Goal: Information Seeking & Learning: Learn about a topic

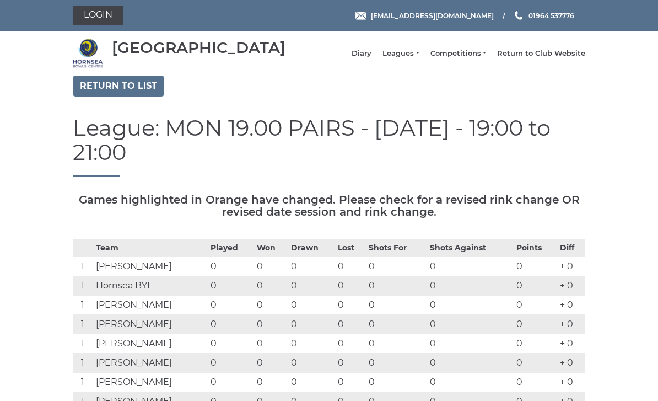
click at [139, 96] on link "Return to list" at bounding box center [119, 86] width 92 height 21
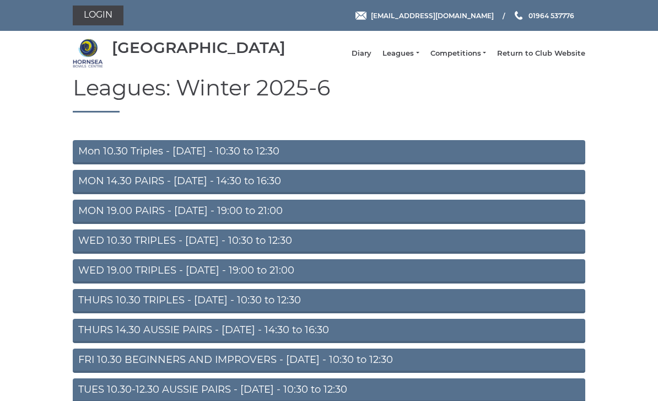
click at [267, 190] on link "MON 14.30 PAIRS - [DATE] - 14:30 to 16:30" at bounding box center [329, 182] width 513 height 24
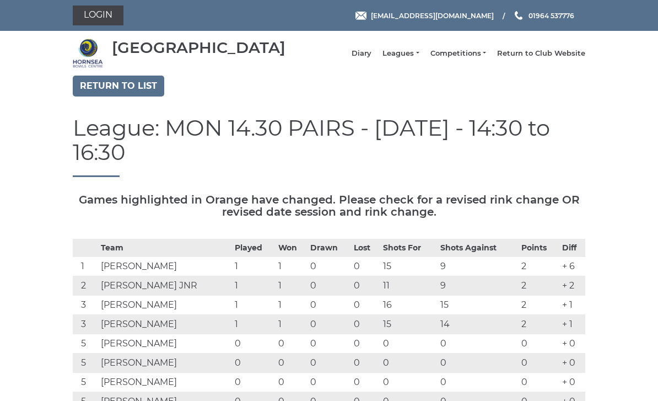
click at [136, 96] on link "Return to list" at bounding box center [119, 86] width 92 height 21
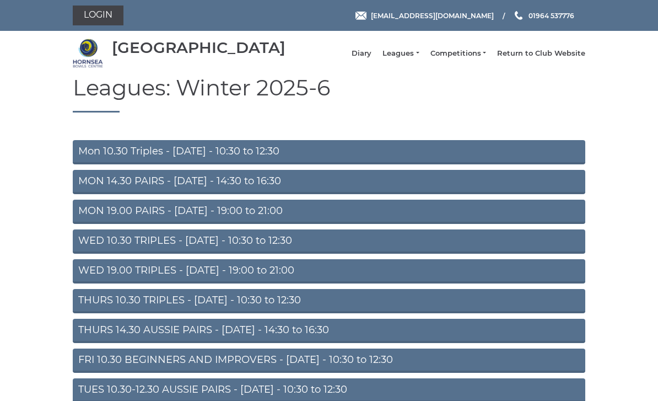
click at [273, 283] on link "WED 19.00 TRIPLES - Wednesday - 19:00 to 21:00" at bounding box center [329, 271] width 513 height 24
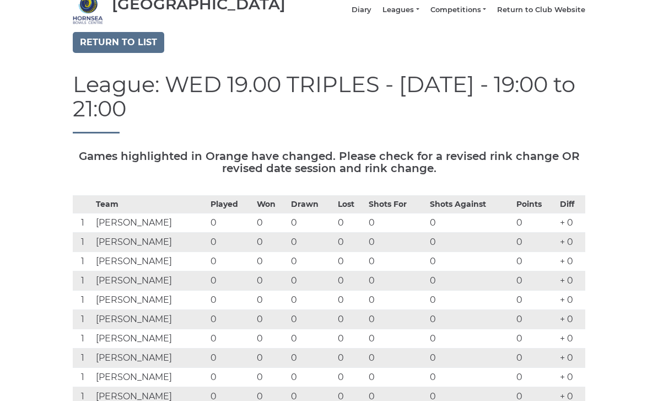
scroll to position [44, 0]
click at [149, 53] on link "Return to list" at bounding box center [119, 42] width 92 height 21
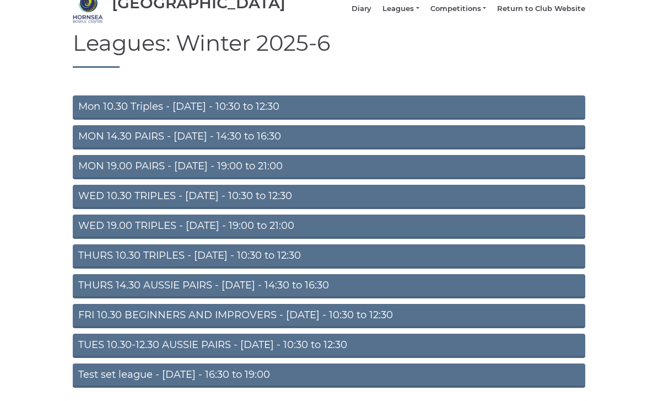
scroll to position [58, 0]
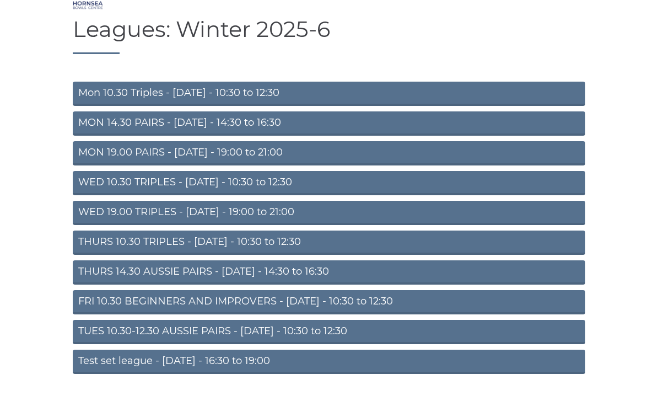
click at [307, 193] on link "WED 10.30 TRIPLES - Wednesday - 10:30 to 12:30" at bounding box center [329, 183] width 513 height 24
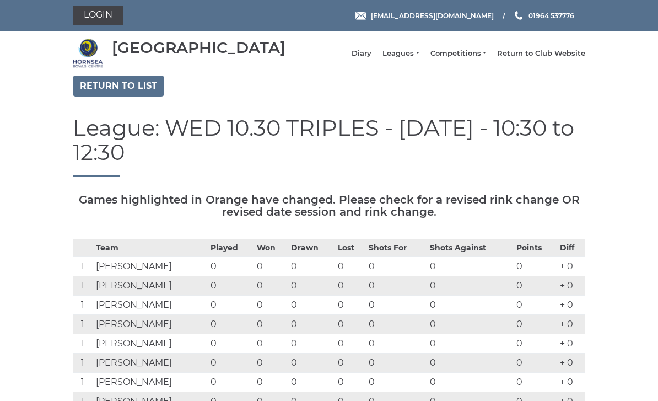
click at [419, 55] on link "Leagues" at bounding box center [401, 54] width 36 height 10
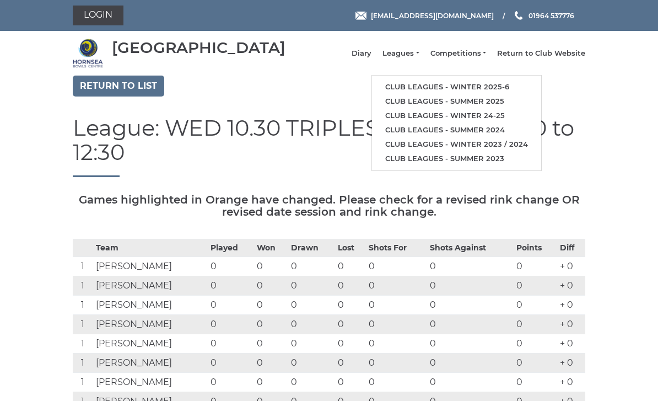
click at [419, 58] on link "Leagues" at bounding box center [401, 54] width 36 height 10
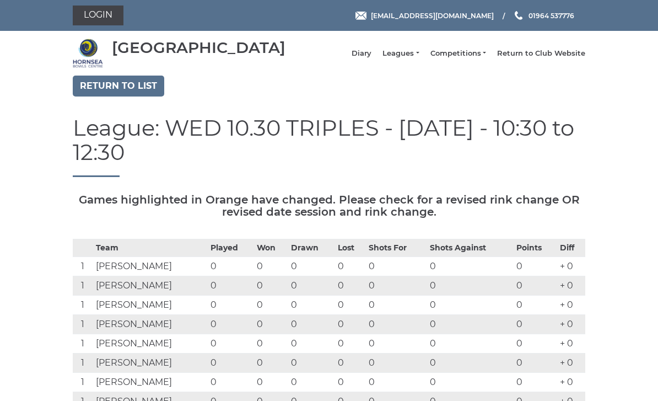
click at [405, 58] on link "Leagues" at bounding box center [401, 54] width 36 height 10
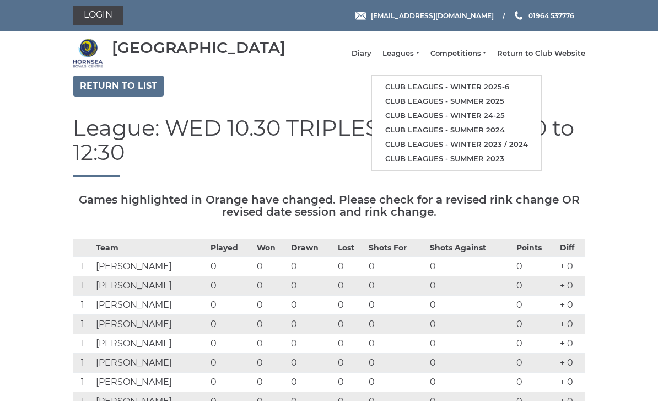
click at [505, 120] on link "Club leagues - Winter 24-25" at bounding box center [456, 116] width 169 height 14
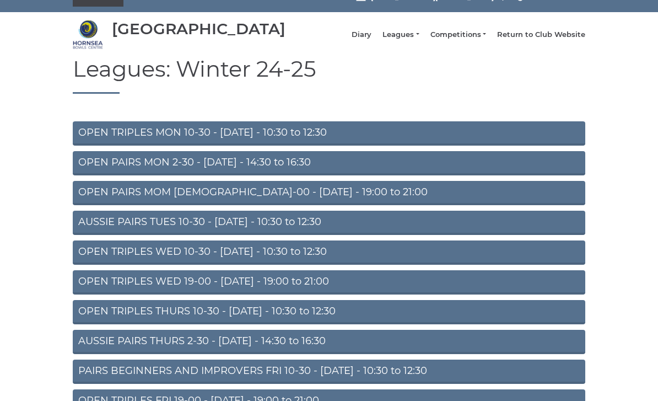
scroll to position [31, 0]
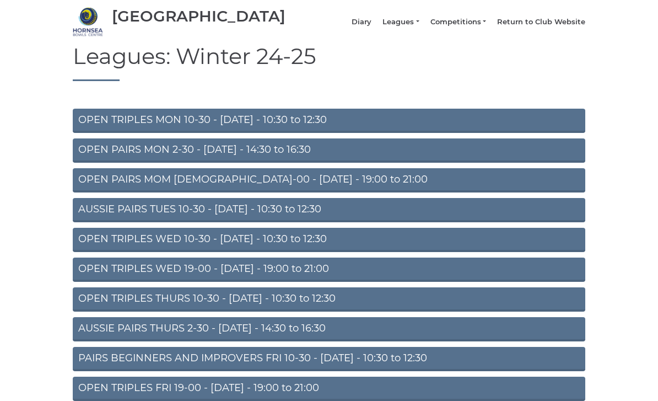
click at [331, 276] on link "OPEN TRIPLES WED 19-00 - Wednesday - 19:00 to 21:00" at bounding box center [329, 270] width 513 height 24
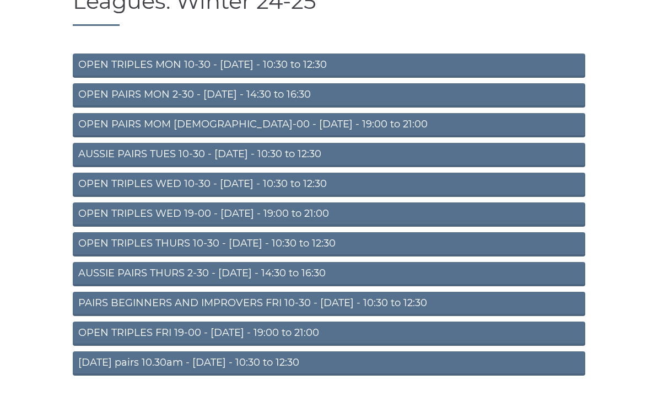
scroll to position [87, 0]
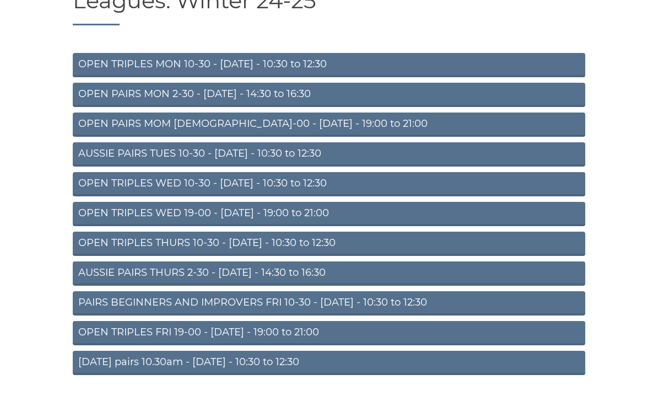
click at [385, 314] on link "PAIRS BEGINNERS AND IMPROVERS FRI 10-30 - Friday - 10:30 to 12:30" at bounding box center [329, 304] width 513 height 24
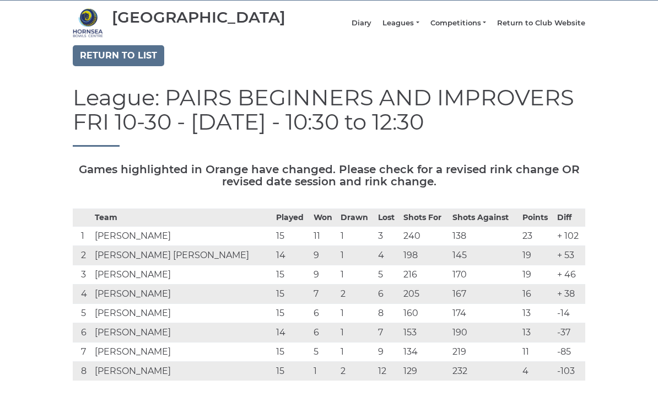
scroll to position [30, 0]
click at [152, 60] on link "Return to list" at bounding box center [119, 55] width 92 height 21
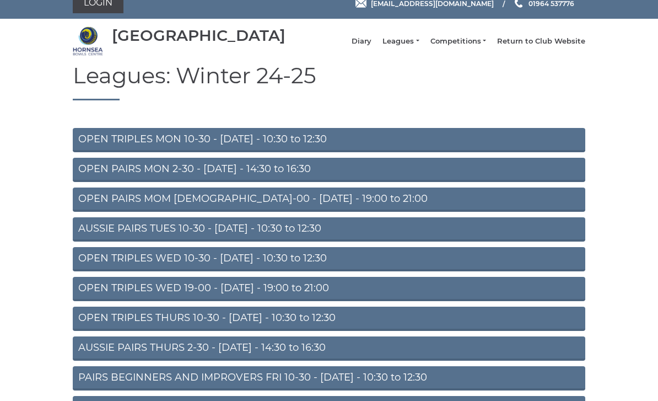
scroll to position [14, 0]
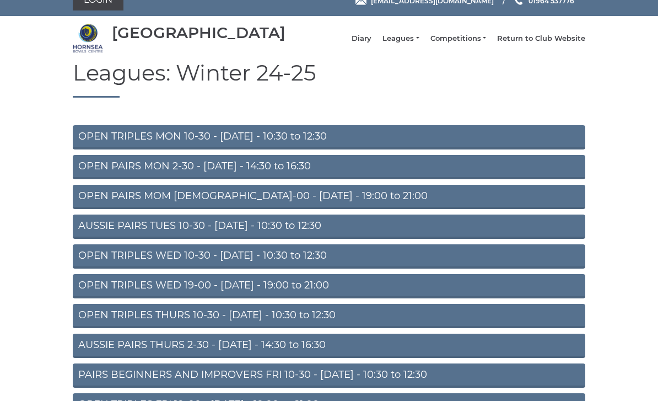
click at [337, 295] on link "OPEN TRIPLES WED 19-00 - Wednesday - 19:00 to 21:00" at bounding box center [329, 287] width 513 height 24
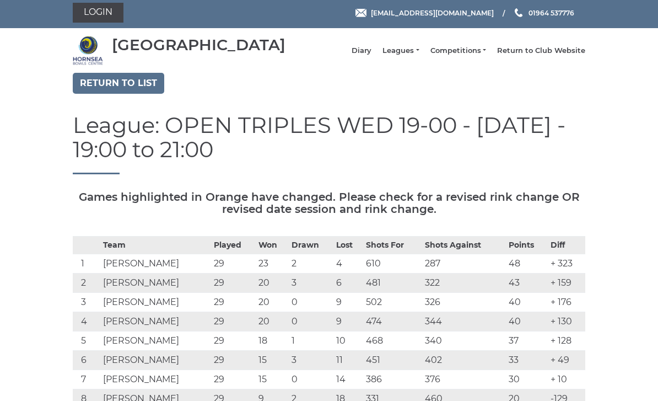
scroll to position [3, 0]
click at [419, 56] on link "Leagues" at bounding box center [401, 51] width 36 height 10
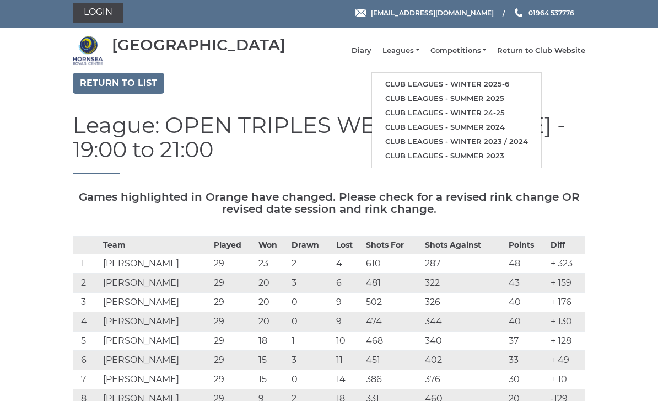
click at [512, 87] on link "Club leagues - Winter 2025-6" at bounding box center [456, 84] width 169 height 14
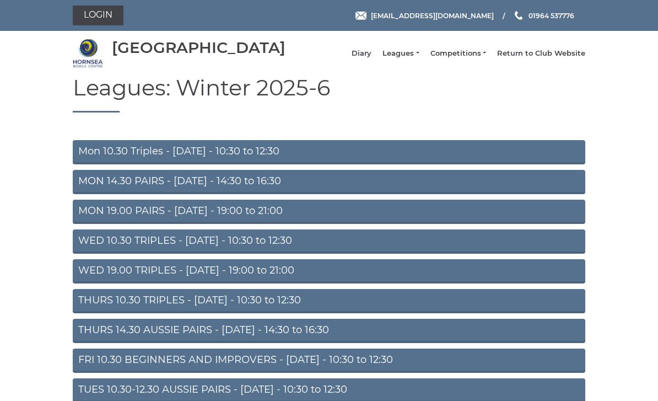
click at [320, 251] on link "WED 10.30 TRIPLES - [DATE] - 10:30 to 12:30" at bounding box center [329, 241] width 513 height 24
click at [317, 277] on link "WED 19.00 TRIPLES - Wednesday - 19:00 to 21:00" at bounding box center [329, 271] width 513 height 24
click at [331, 248] on link "WED 10.30 TRIPLES - Wednesday - 10:30 to 12:30" at bounding box center [329, 241] width 513 height 24
click at [331, 280] on link "WED 19.00 TRIPLES - [DATE] - 19:00 to 21:00" at bounding box center [329, 271] width 513 height 24
click at [327, 164] on link "Mon 10.30 Triples - [DATE] - 10:30 to 12:30" at bounding box center [329, 152] width 513 height 24
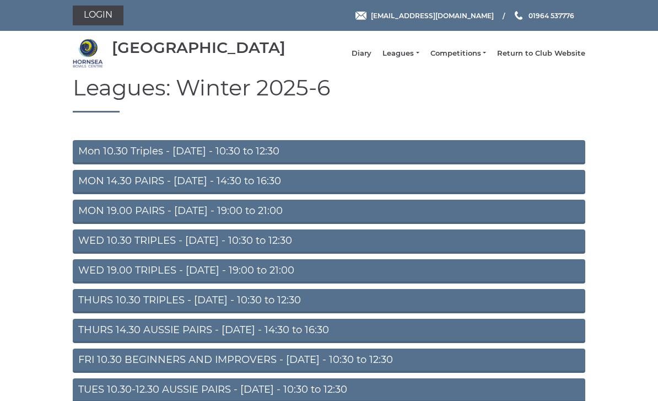
click at [274, 194] on link "MON 14.30 PAIRS - [DATE] - 14:30 to 16:30" at bounding box center [329, 182] width 513 height 24
click at [308, 281] on link "WED 19.00 TRIPLES - Wednesday - 19:00 to 21:00" at bounding box center [329, 271] width 513 height 24
